Goal: Information Seeking & Learning: Learn about a topic

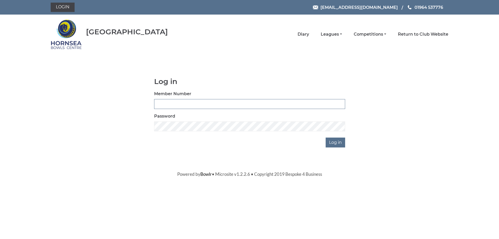
type input "0887"
click at [338, 143] on input "Log in" at bounding box center [335, 142] width 19 height 10
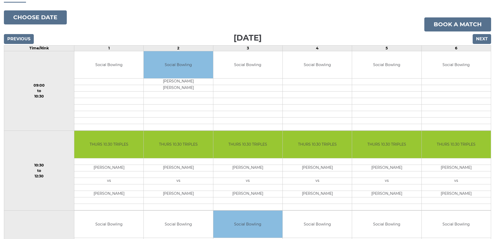
scroll to position [78, 0]
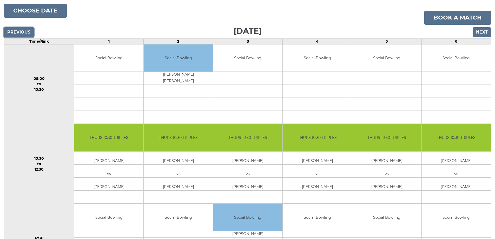
click at [17, 30] on input "Previous" at bounding box center [19, 32] width 30 height 10
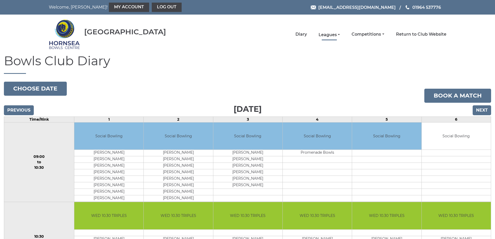
click at [330, 36] on link "Leagues" at bounding box center [329, 35] width 21 height 6
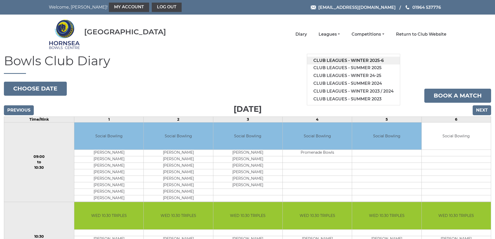
click at [330, 58] on link "Club leagues - Winter 2025-6" at bounding box center [353, 61] width 93 height 8
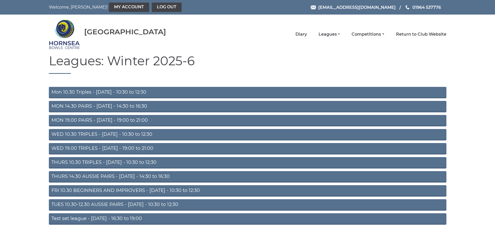
click at [132, 147] on link "WED 19.00 TRIPLES - [DATE] - 19:00 to 21:00" at bounding box center [248, 148] width 398 height 11
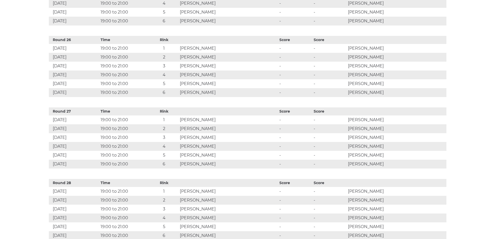
scroll to position [2122, 0]
